Goal: Transaction & Acquisition: Purchase product/service

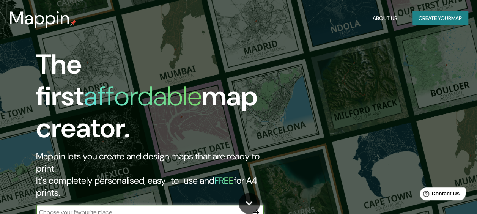
click at [118, 208] on input "text" at bounding box center [142, 212] width 212 height 9
click at [118, 208] on input "oman" at bounding box center [142, 212] width 212 height 9
type input "oman"
click at [445, 17] on button "Create your map" at bounding box center [439, 18] width 55 height 14
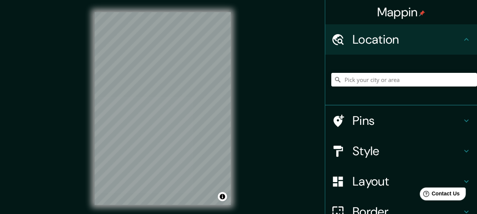
click at [445, 17] on div "Mappin" at bounding box center [401, 12] width 152 height 24
click at [377, 77] on input "Pick your city or area" at bounding box center [404, 80] width 146 height 14
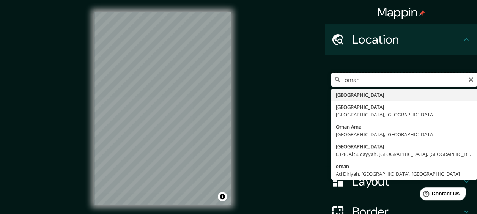
click at [377, 77] on input "oman" at bounding box center [404, 80] width 146 height 14
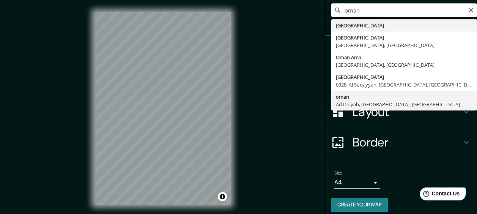
scroll to position [76, 0]
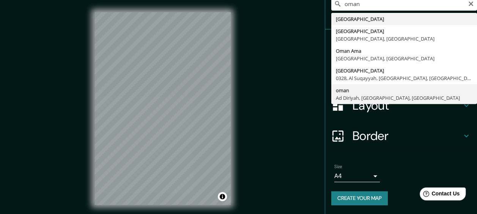
type input "oman, Ad Diriyah, [GEOGRAPHIC_DATA], [GEOGRAPHIC_DATA]"
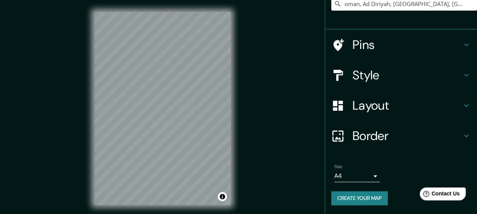
scroll to position [73, 0]
